Goal: Task Accomplishment & Management: Complete application form

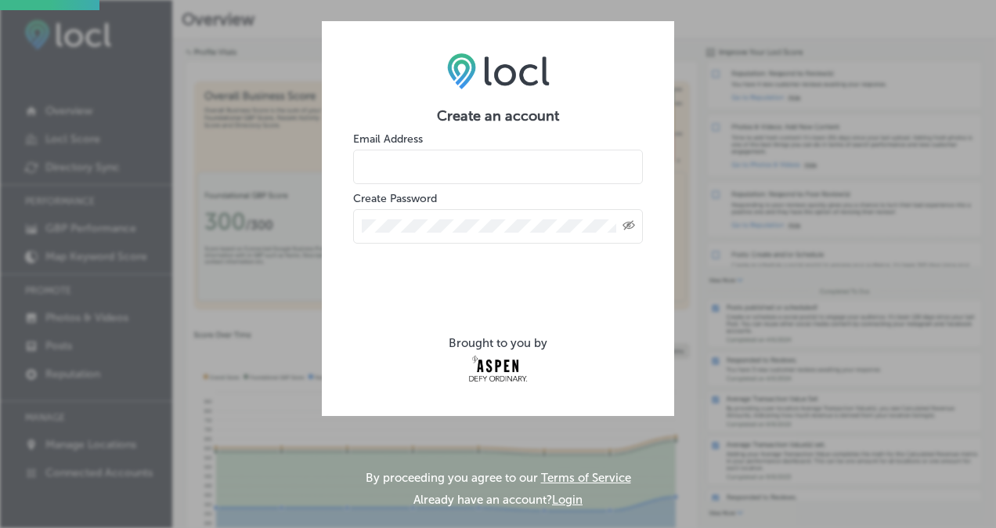
click at [380, 172] on input "email" at bounding box center [498, 167] width 290 height 34
type input "[EMAIL_ADDRESS][DOMAIN_NAME]"
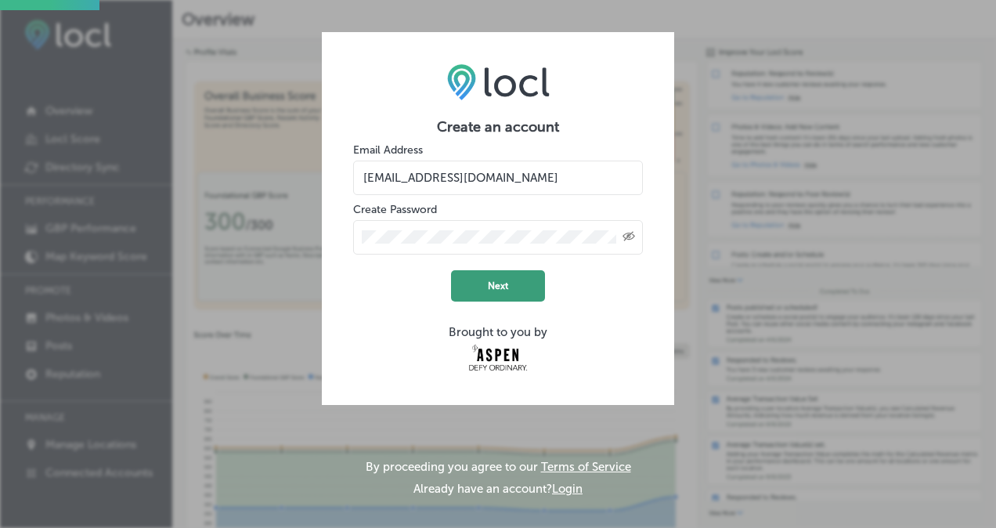
click at [496, 282] on button "Next" at bounding box center [498, 285] width 94 height 31
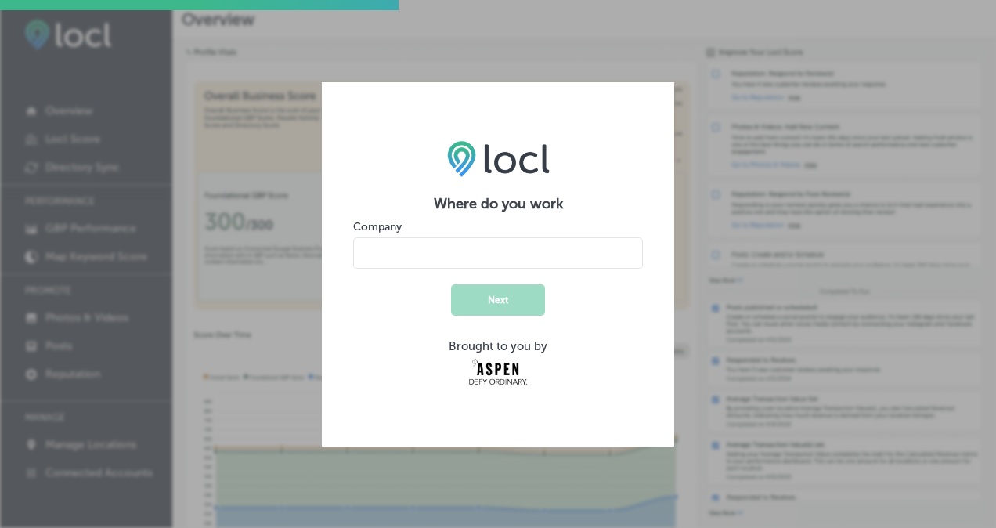
click at [80, 183] on div "Where do you work Company Next Brought to you by" at bounding box center [498, 264] width 996 height 528
